Goal: Navigation & Orientation: Find specific page/section

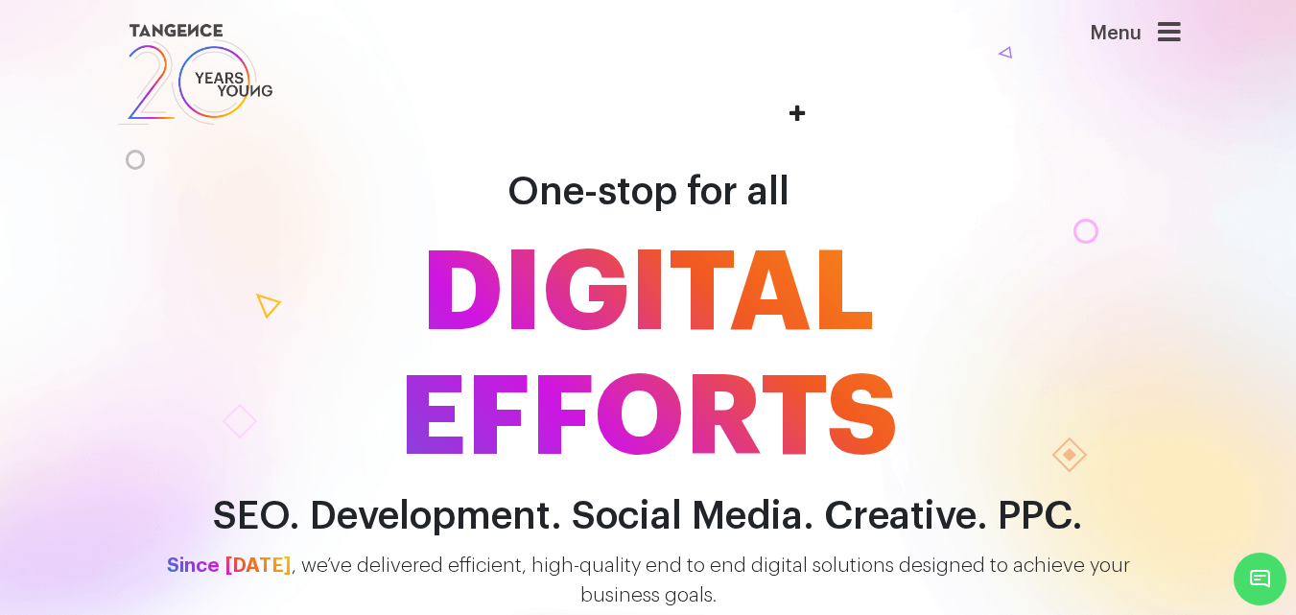
click at [216, 82] on img at bounding box center [195, 74] width 159 height 110
click at [1174, 35] on icon at bounding box center [1168, 32] width 23 height 27
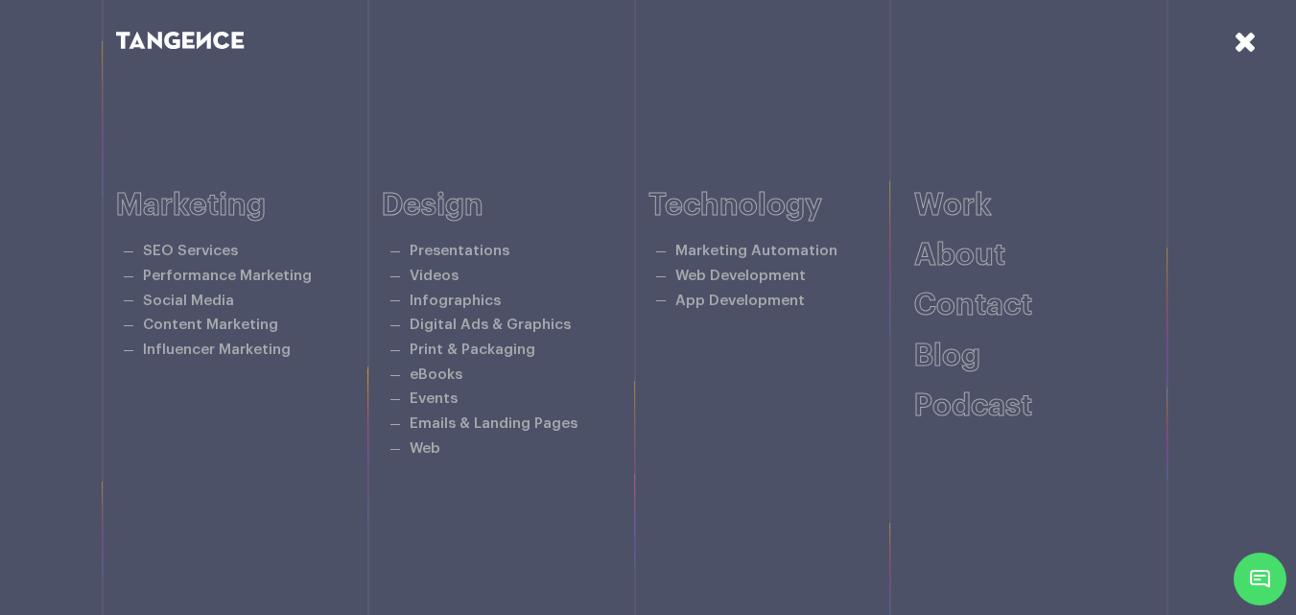
click at [1244, 40] on icon at bounding box center [1244, 41] width 23 height 29
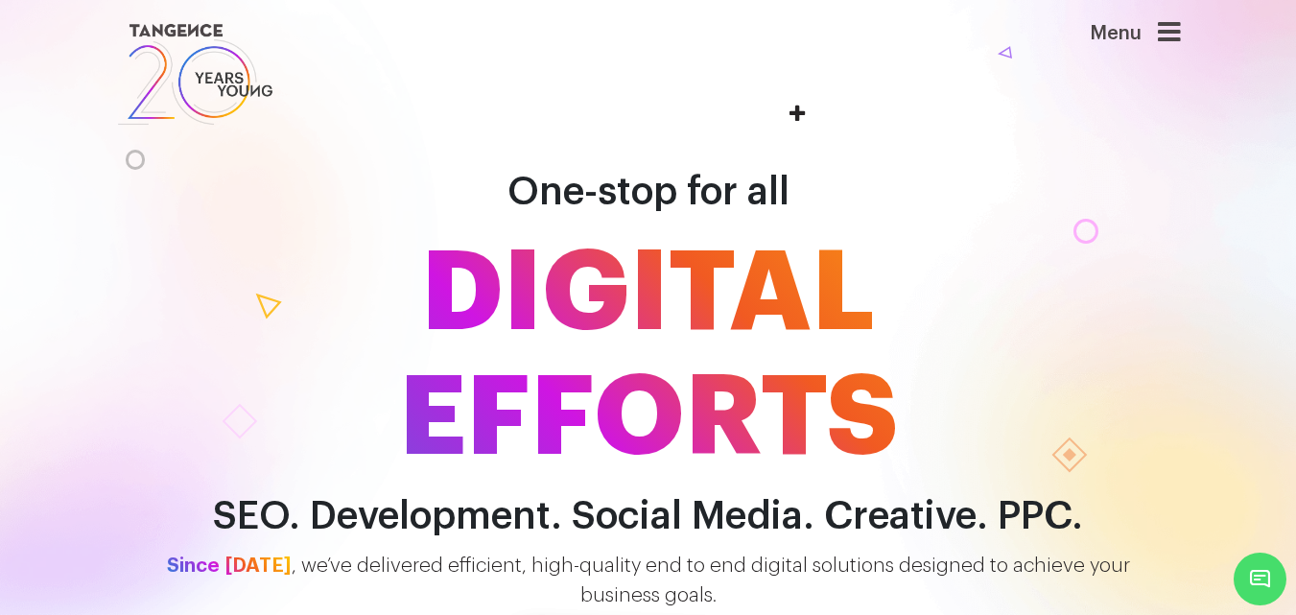
click at [998, 52] on link at bounding box center [557, 74] width 882 height 110
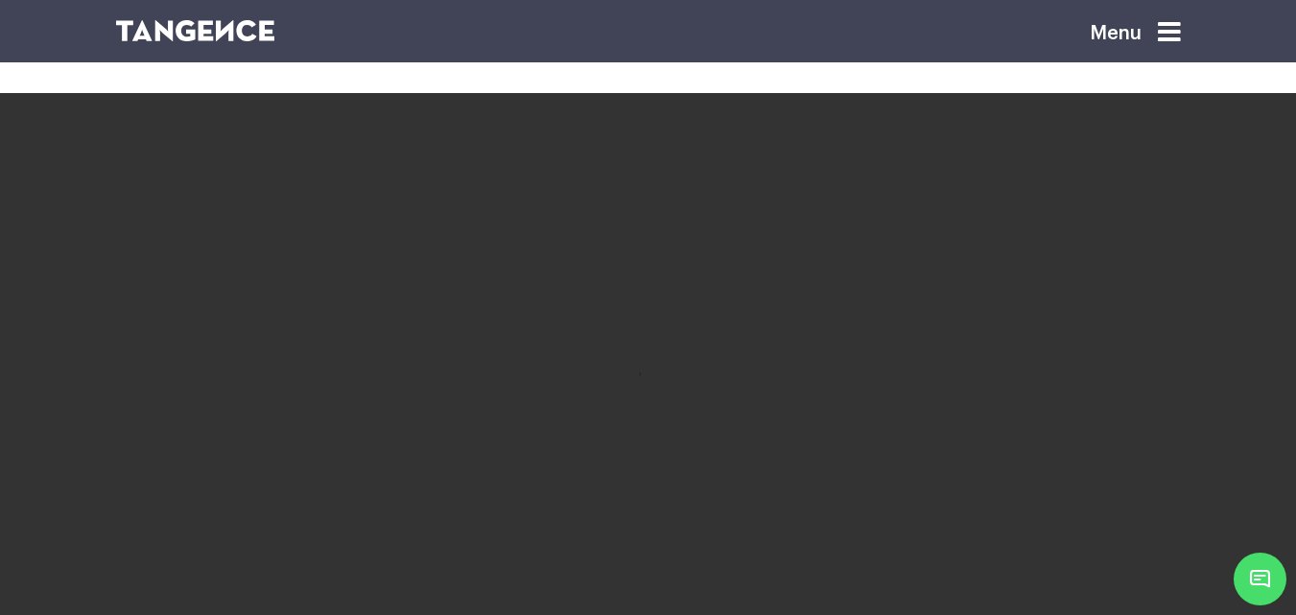
scroll to position [3356, 0]
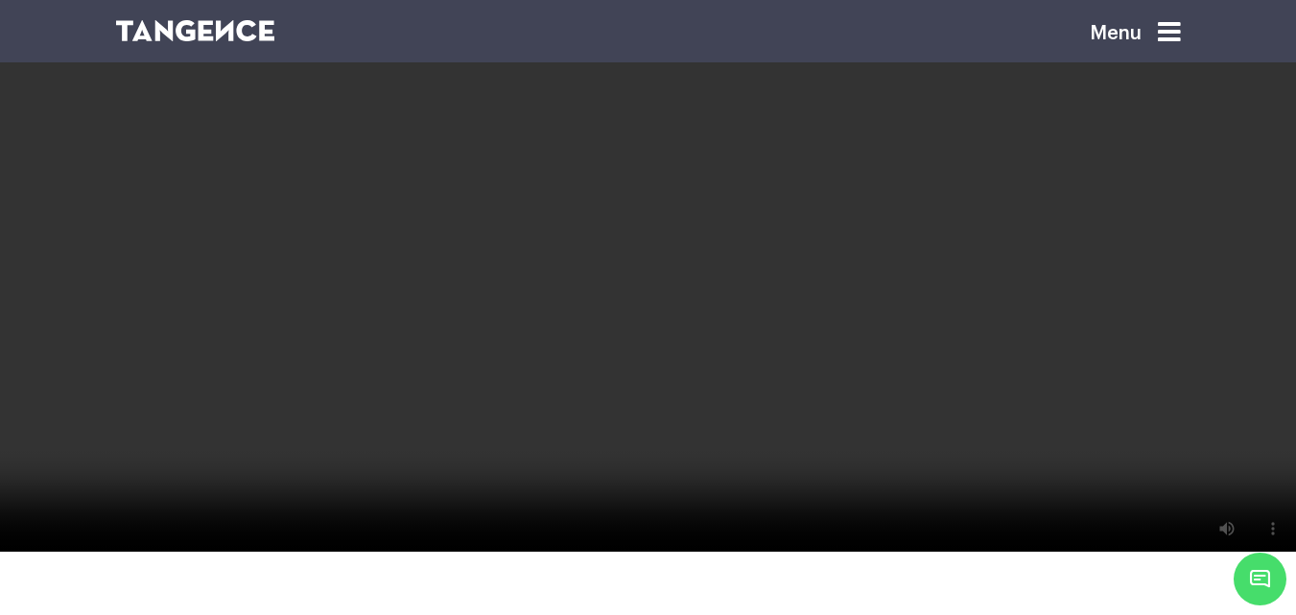
click at [1172, 33] on icon at bounding box center [1168, 32] width 23 height 27
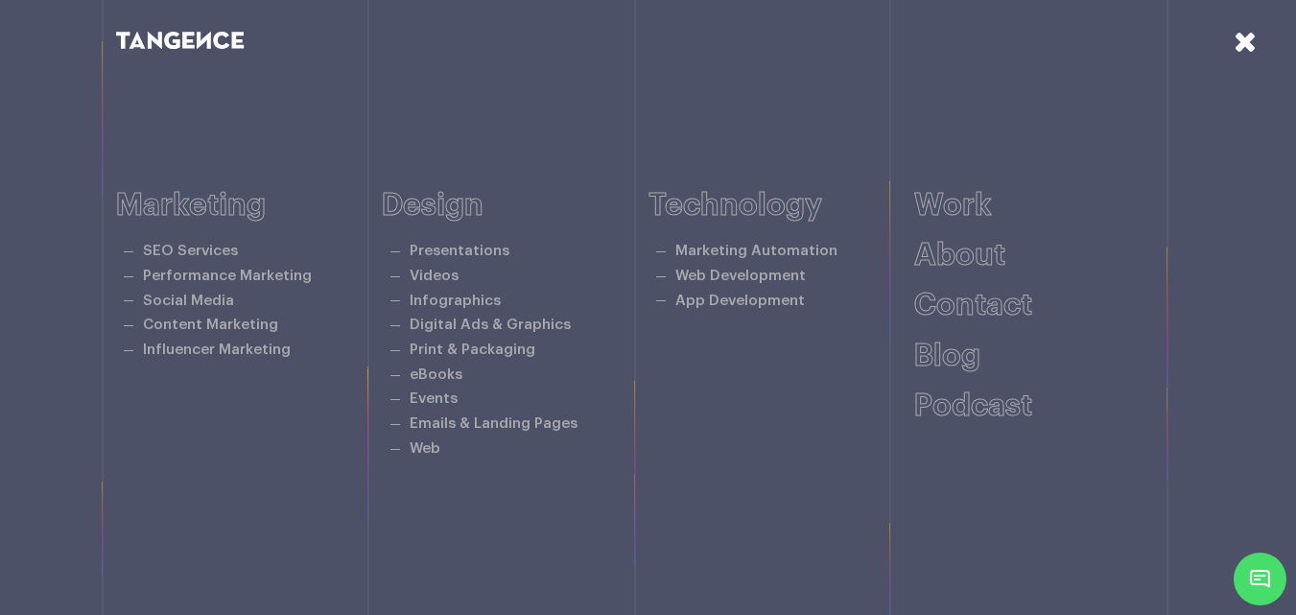
click at [1251, 47] on icon at bounding box center [1244, 41] width 23 height 29
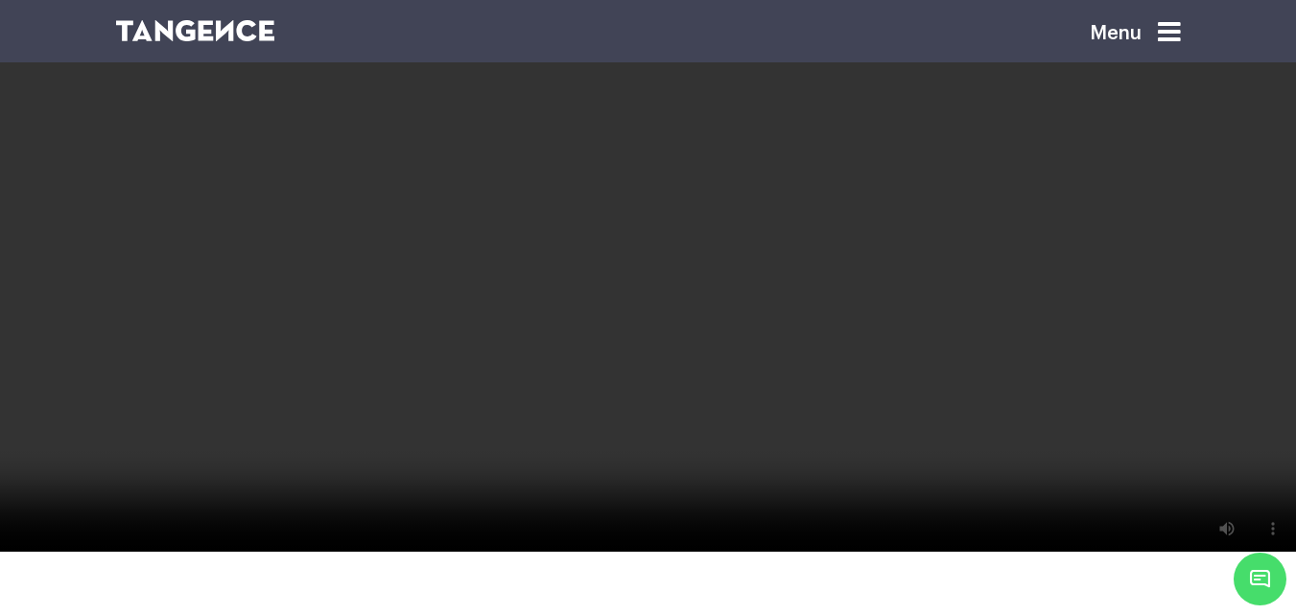
click at [1181, 31] on icon at bounding box center [1168, 32] width 23 height 27
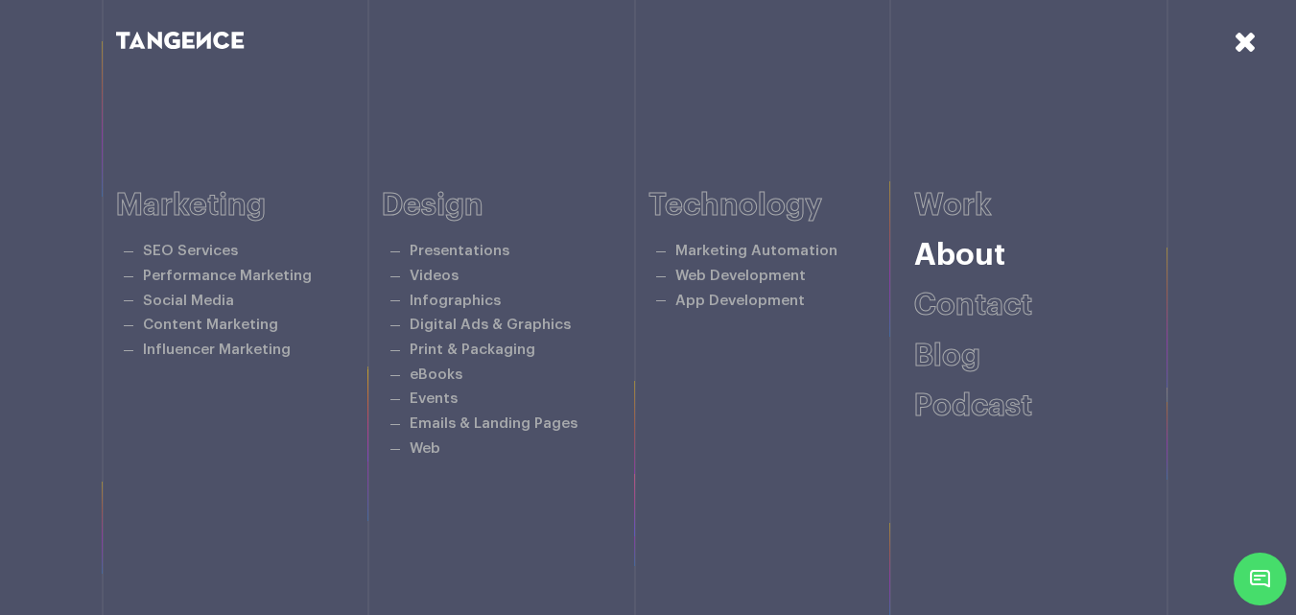
click at [961, 256] on link "About" at bounding box center [959, 255] width 91 height 31
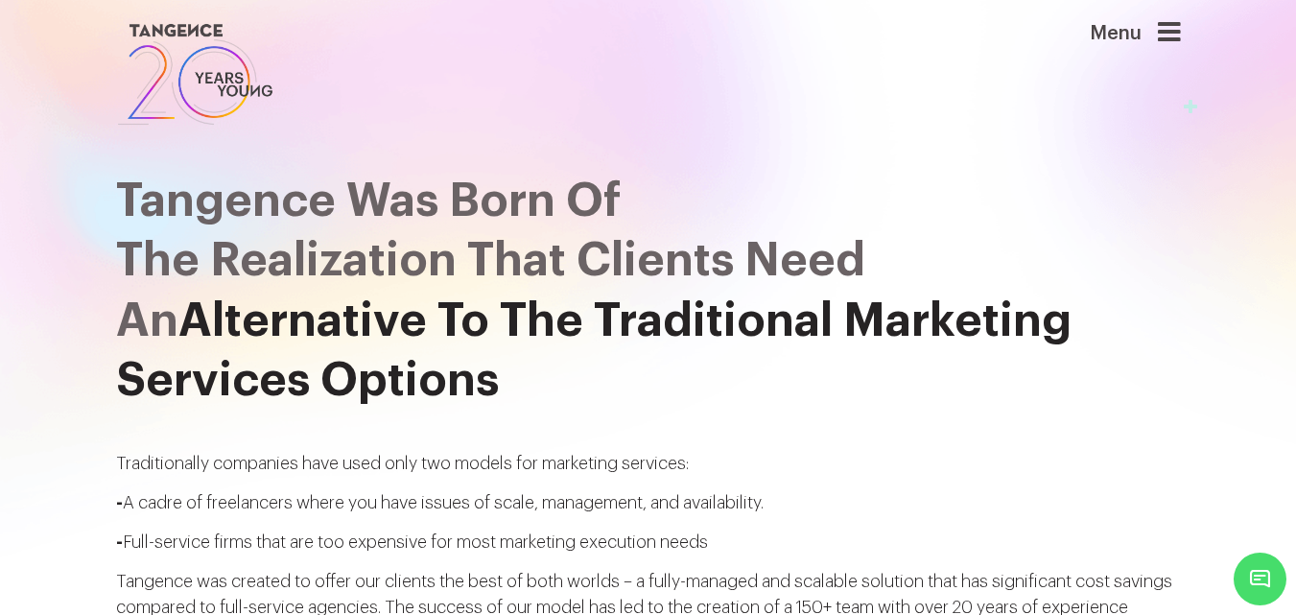
click at [1175, 25] on icon at bounding box center [1168, 32] width 23 height 27
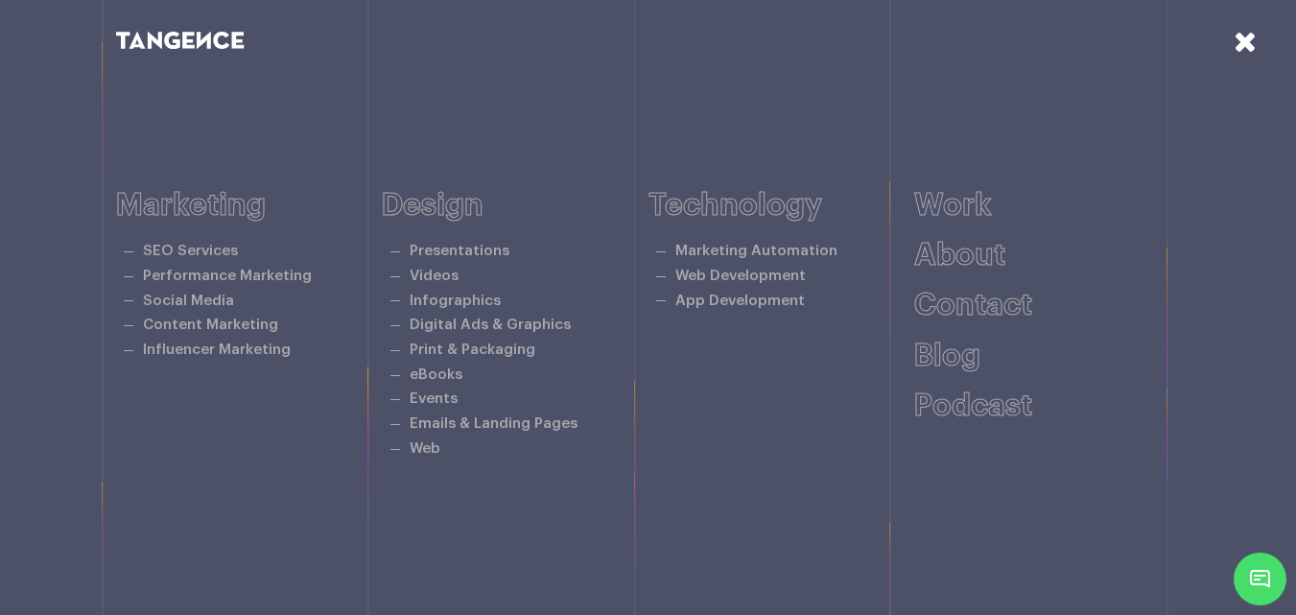
click at [1246, 41] on icon at bounding box center [1244, 41] width 23 height 29
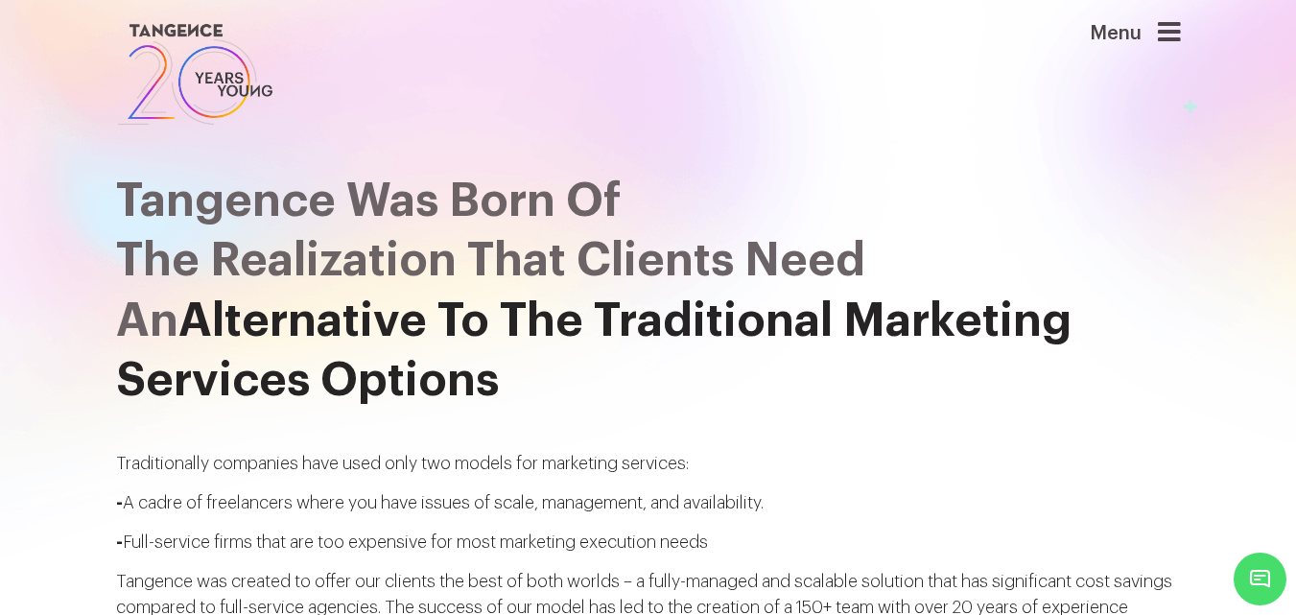
click at [1164, 30] on icon at bounding box center [1168, 32] width 23 height 27
